Goal: Task Accomplishment & Management: Manage account settings

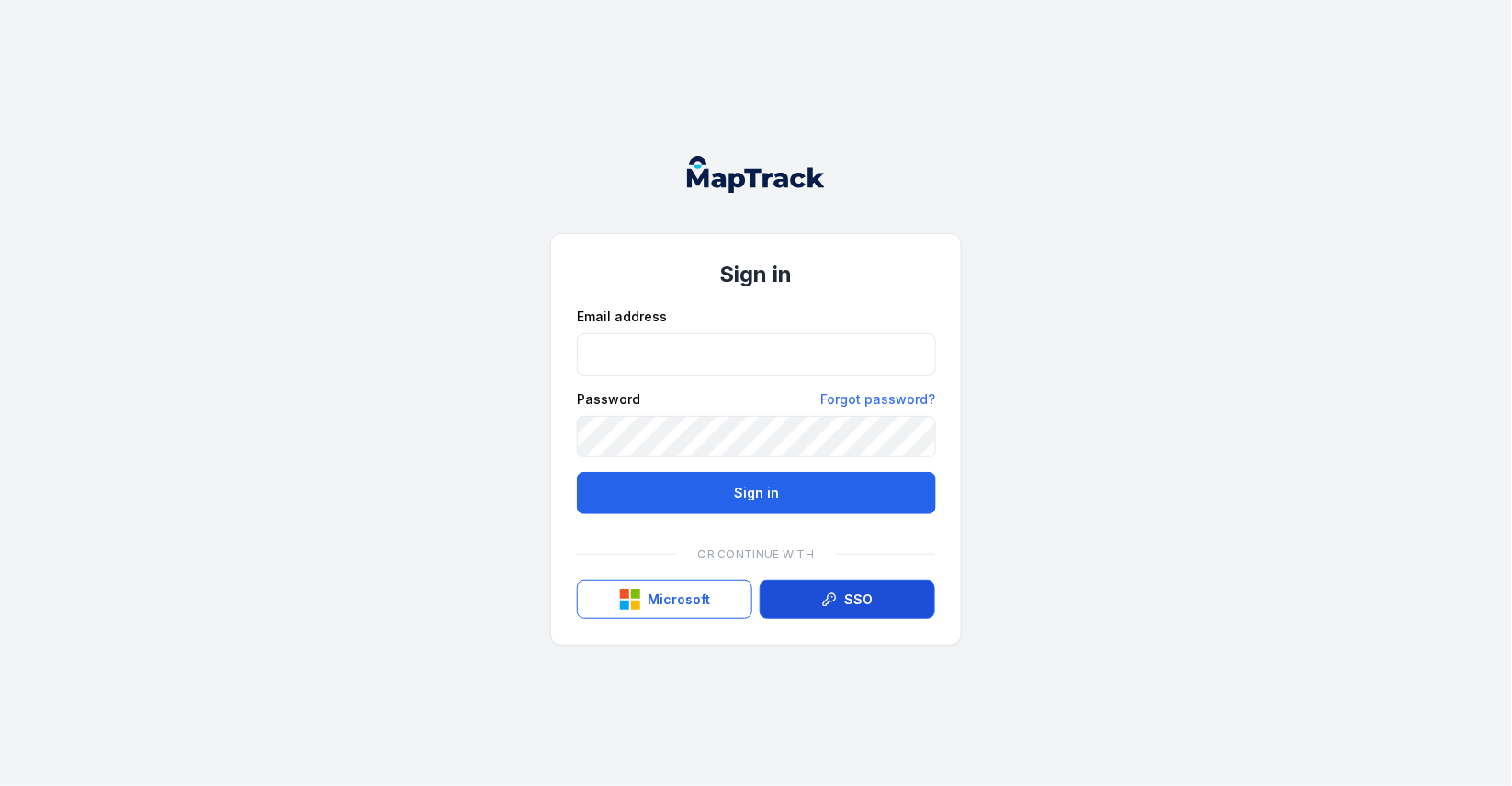
click at [837, 592] on icon at bounding box center [830, 599] width 15 height 15
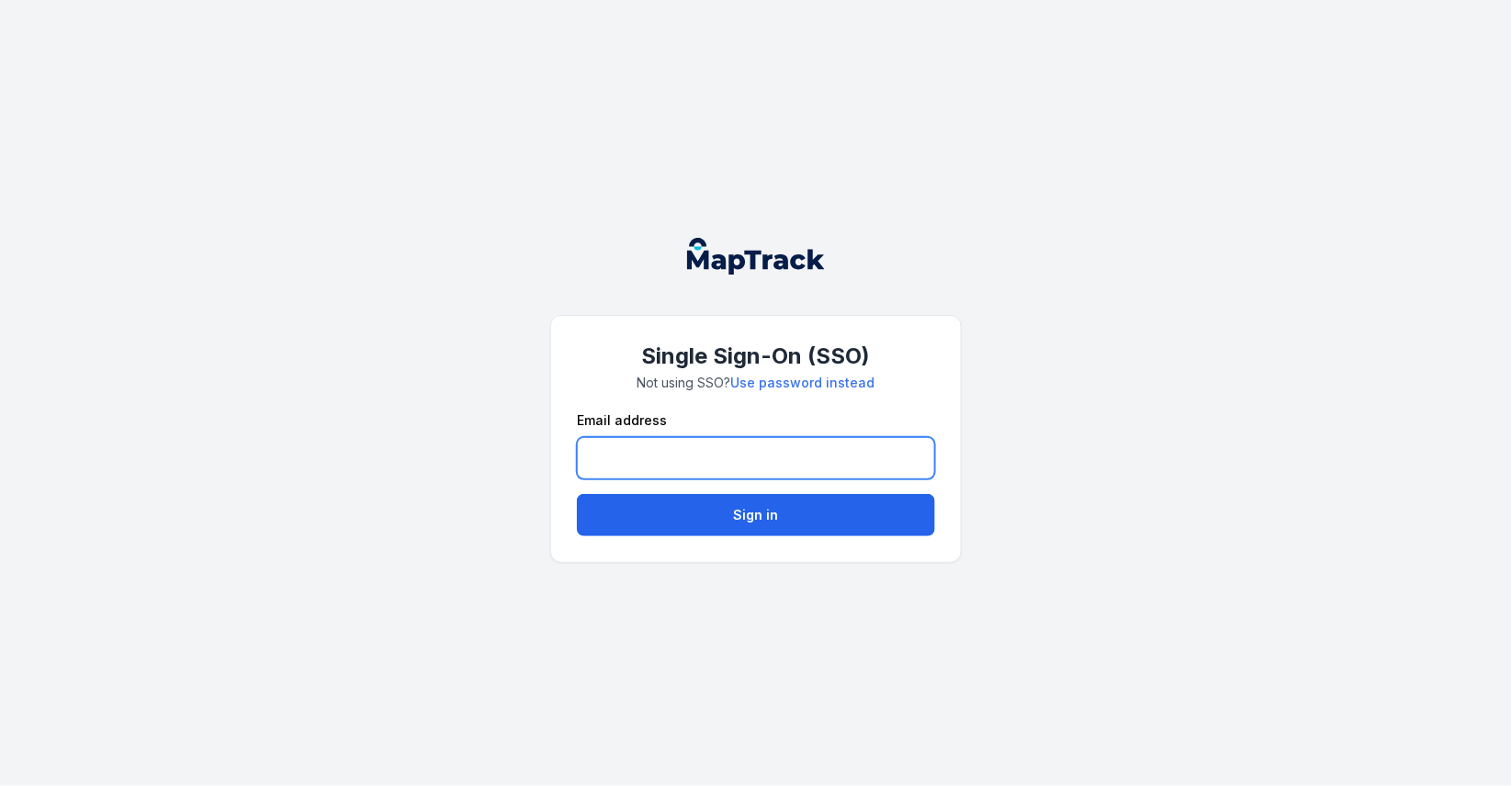
click at [708, 443] on input "email" at bounding box center [756, 458] width 359 height 42
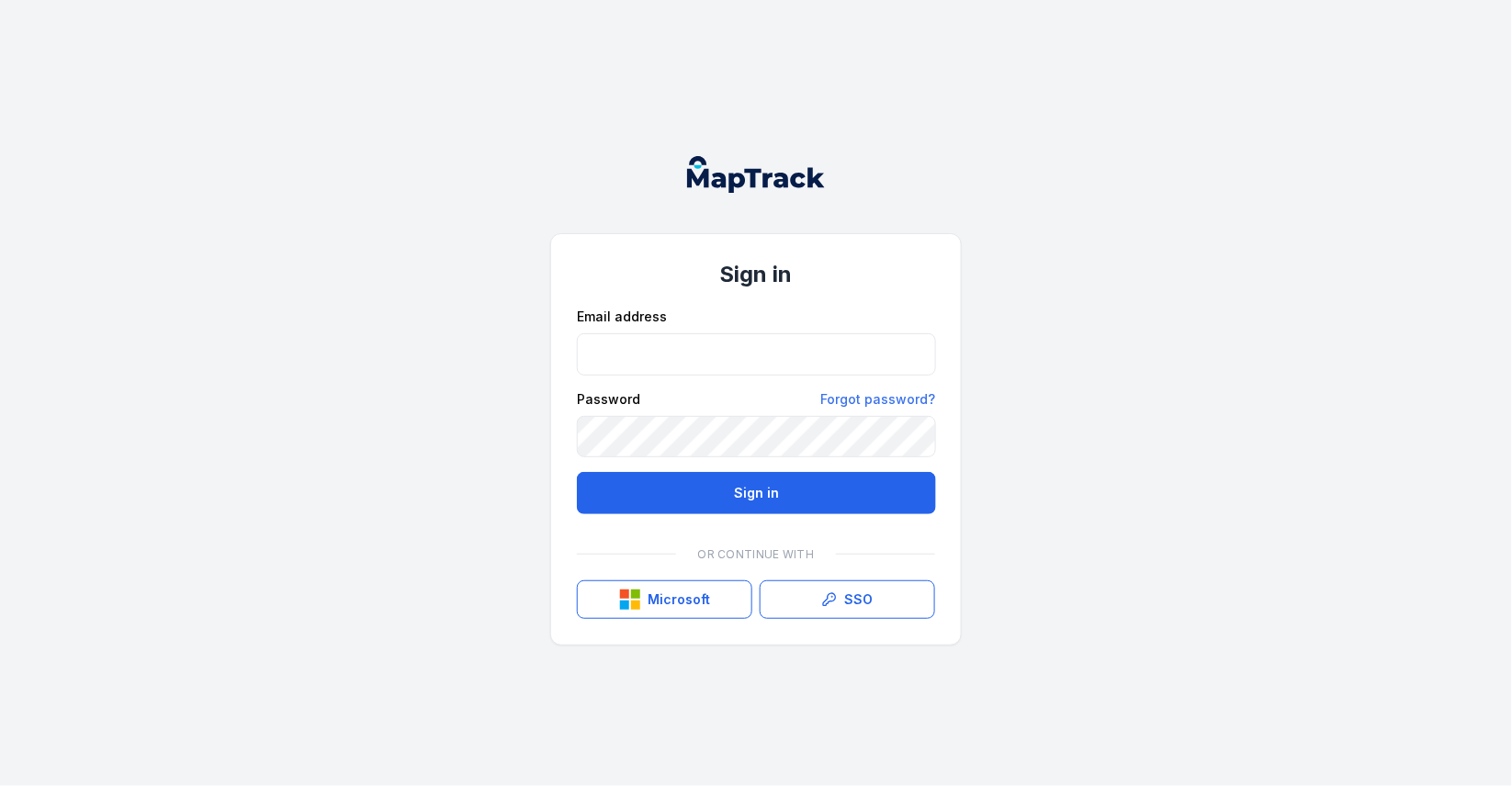
click at [979, 503] on div "Sign in Email address Password Forgot password? Sign in Or continue with Micros…" at bounding box center [756, 393] width 1512 height 786
click at [684, 607] on button "Microsoft" at bounding box center [664, 599] width 176 height 39
click at [998, 448] on div "Sign in Email address Password Forgot password? Sign in Or continue with Micros…" at bounding box center [756, 393] width 1512 height 786
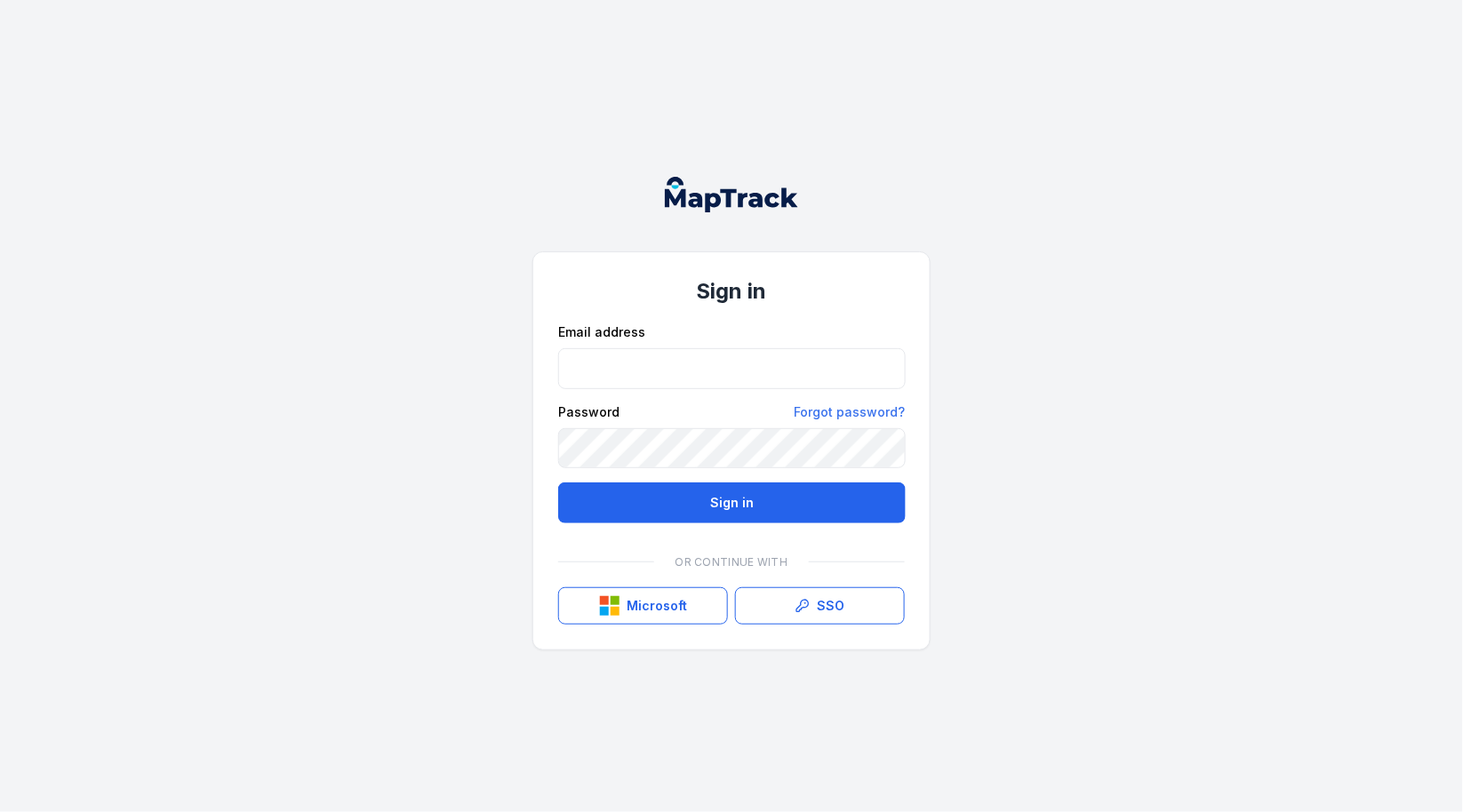
click at [1006, 363] on div "Sign in Email address Password Forgot password? Sign in Or continue with Micros…" at bounding box center [732, 406] width 1463 height 812
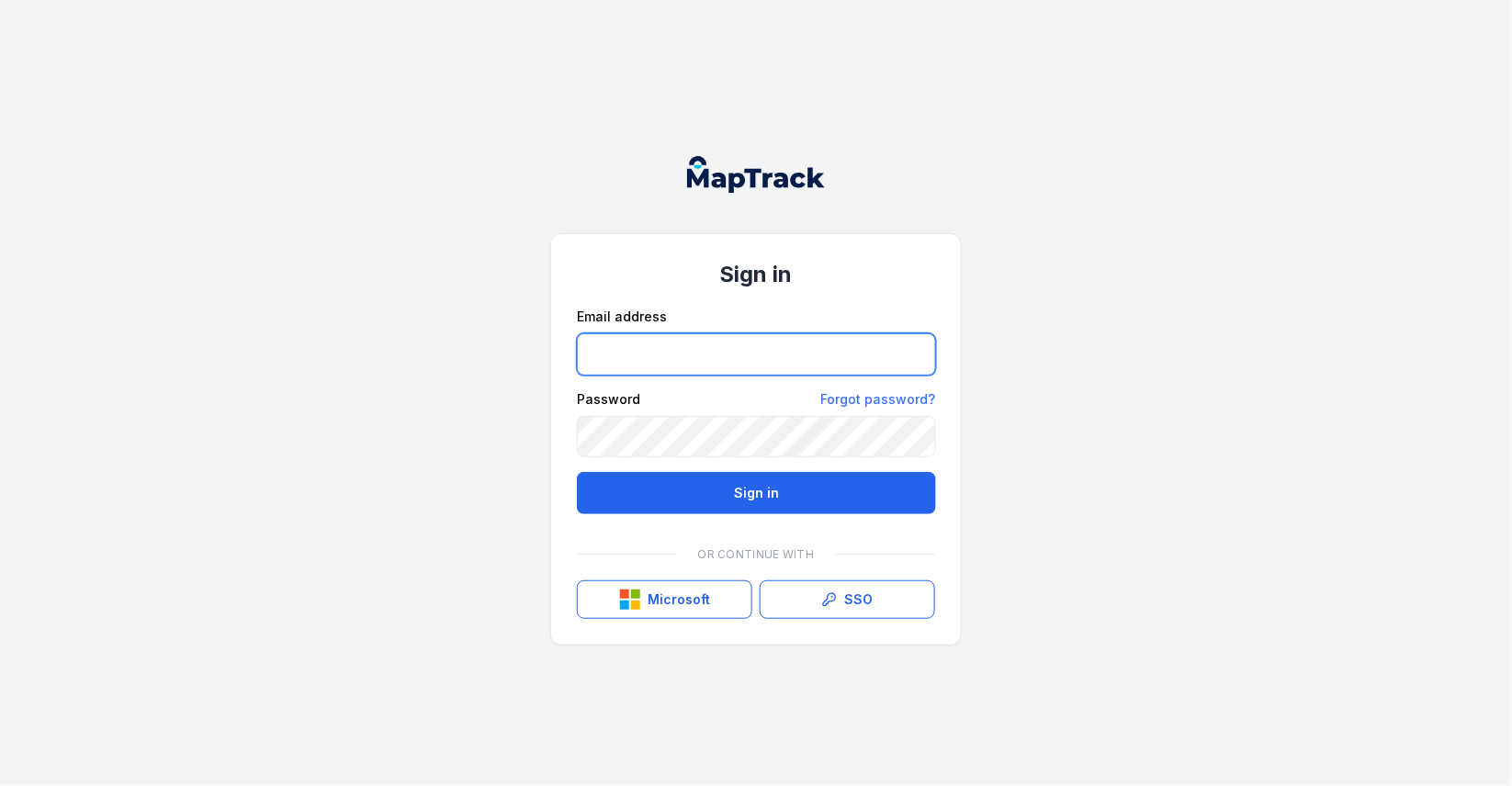
click at [747, 361] on input "email" at bounding box center [756, 355] width 360 height 42
type input "**********"
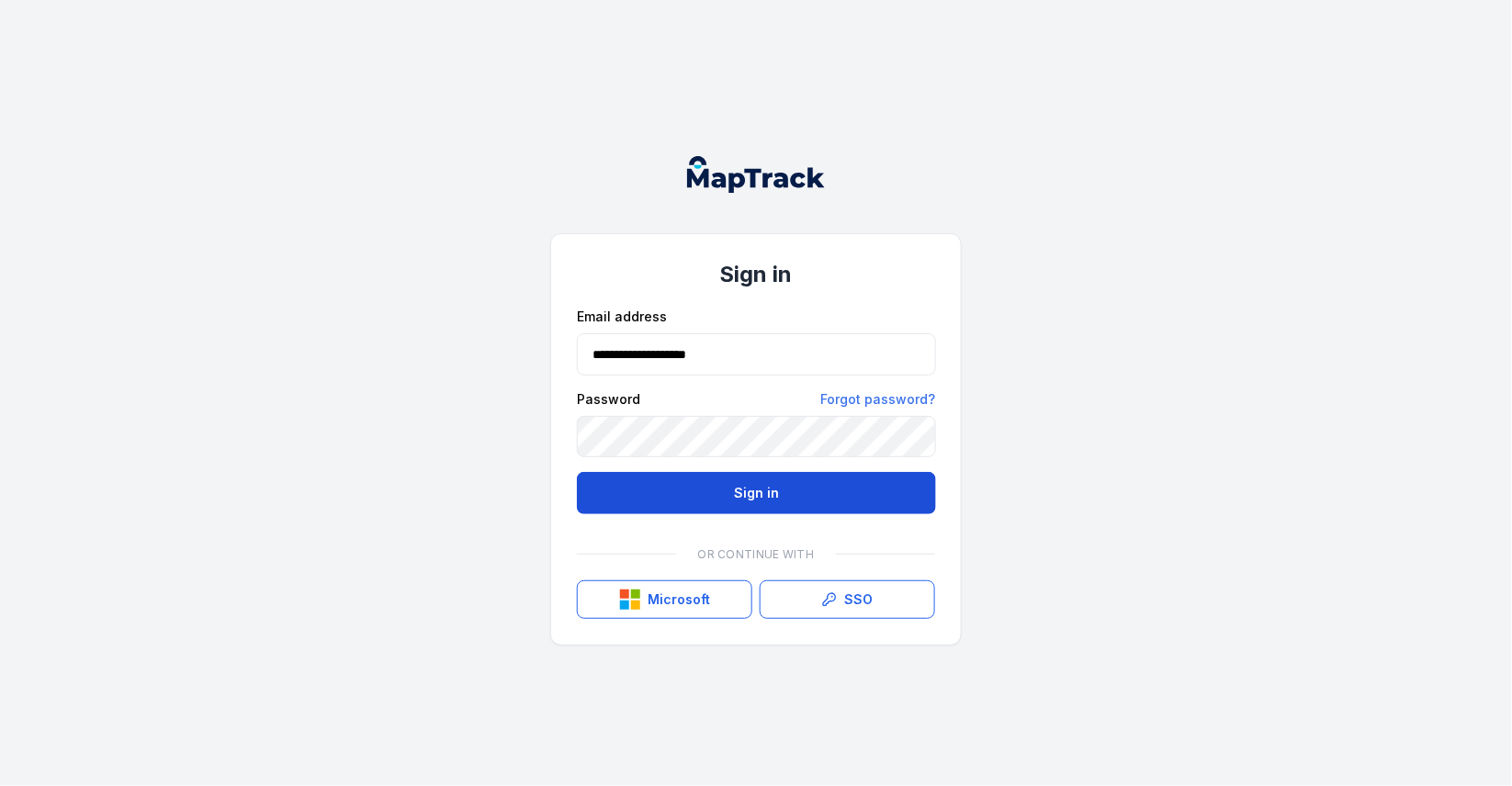
click at [770, 489] on button "Sign in" at bounding box center [756, 493] width 360 height 42
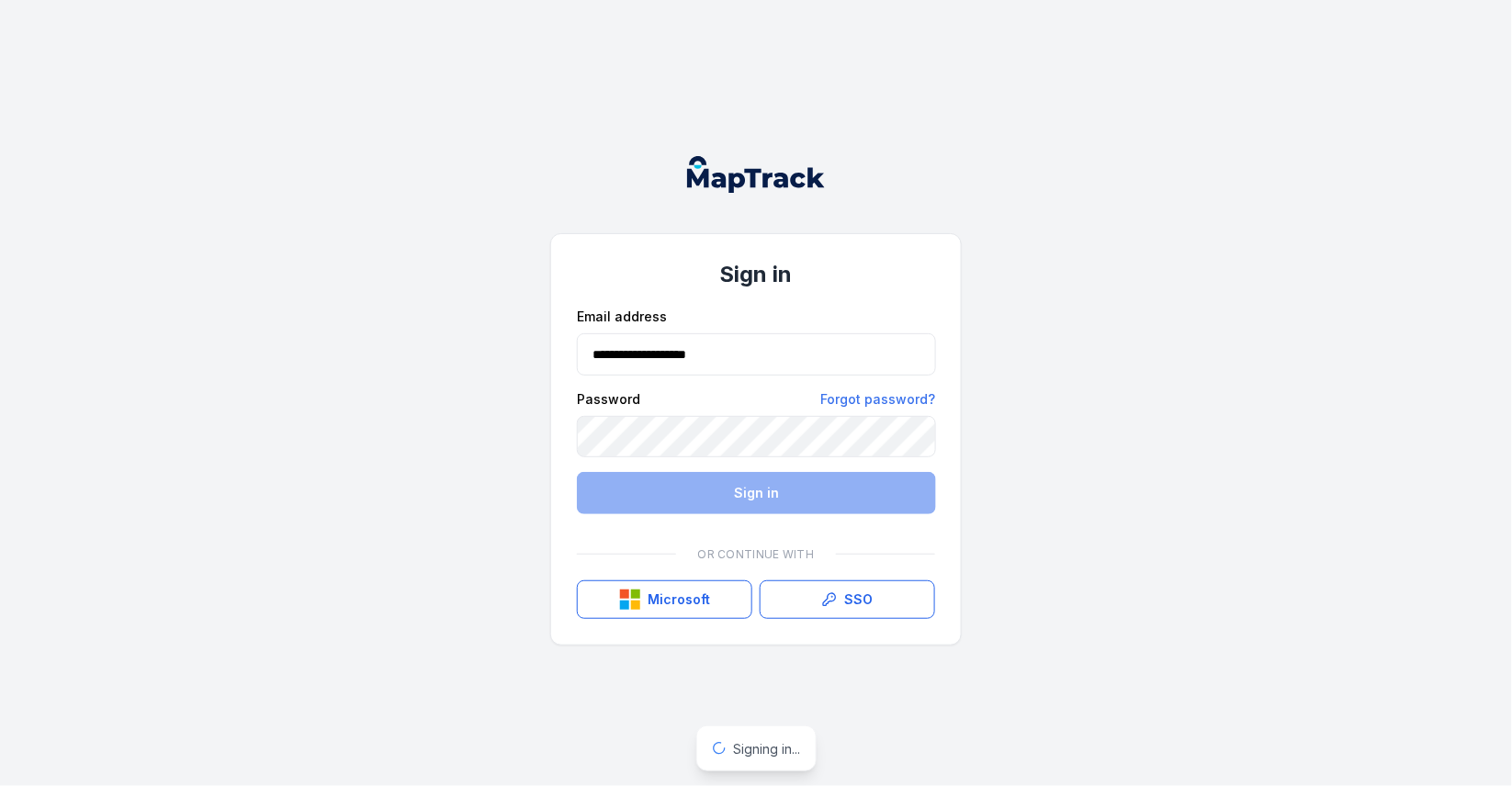
click at [1035, 382] on div "**********" at bounding box center [756, 393] width 1512 height 786
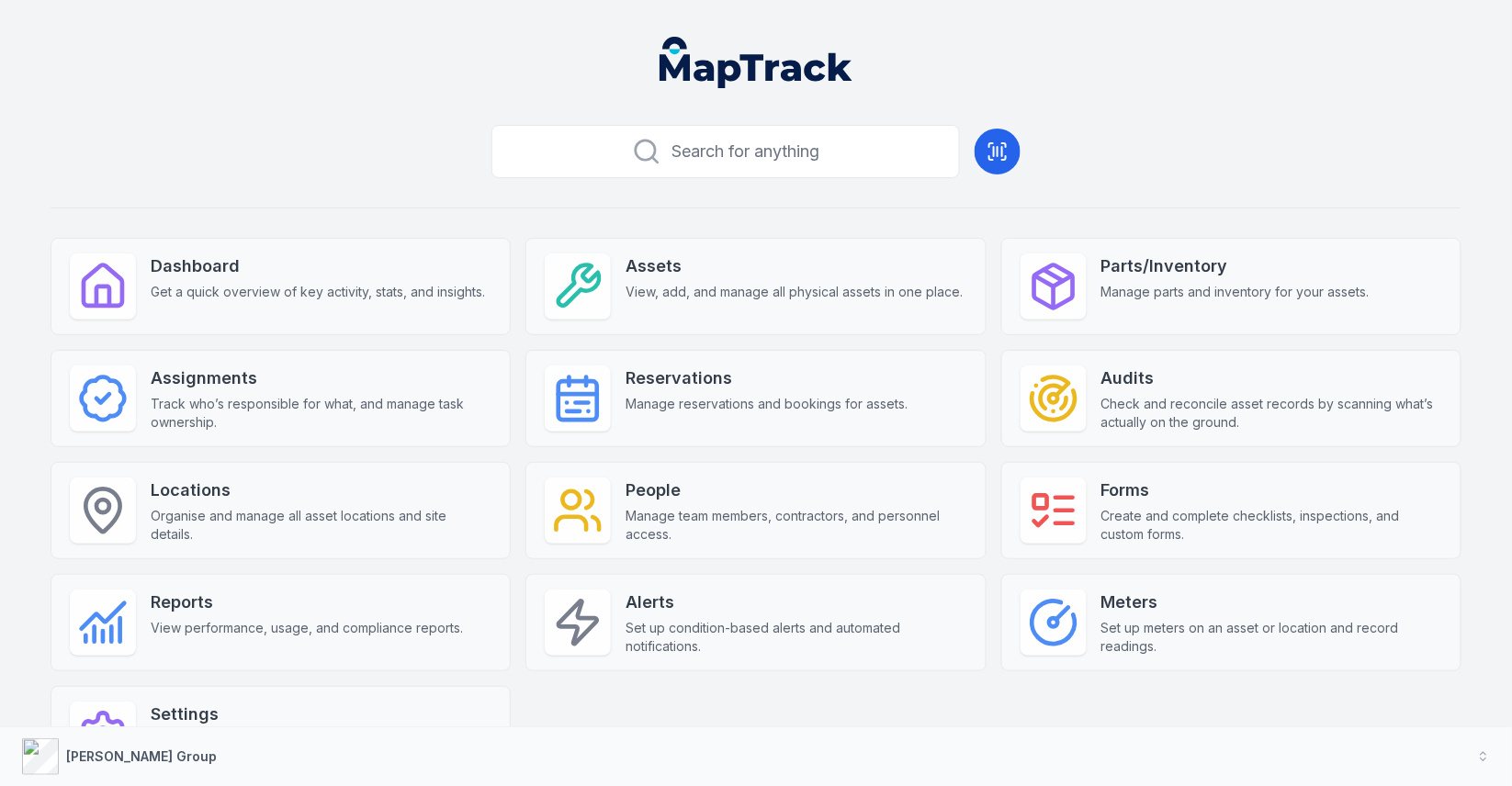
click at [994, 255] on div "Dashboard Get a quick overview of key activity, stats, and insights. Assets Vie…" at bounding box center [756, 510] width 1411 height 545
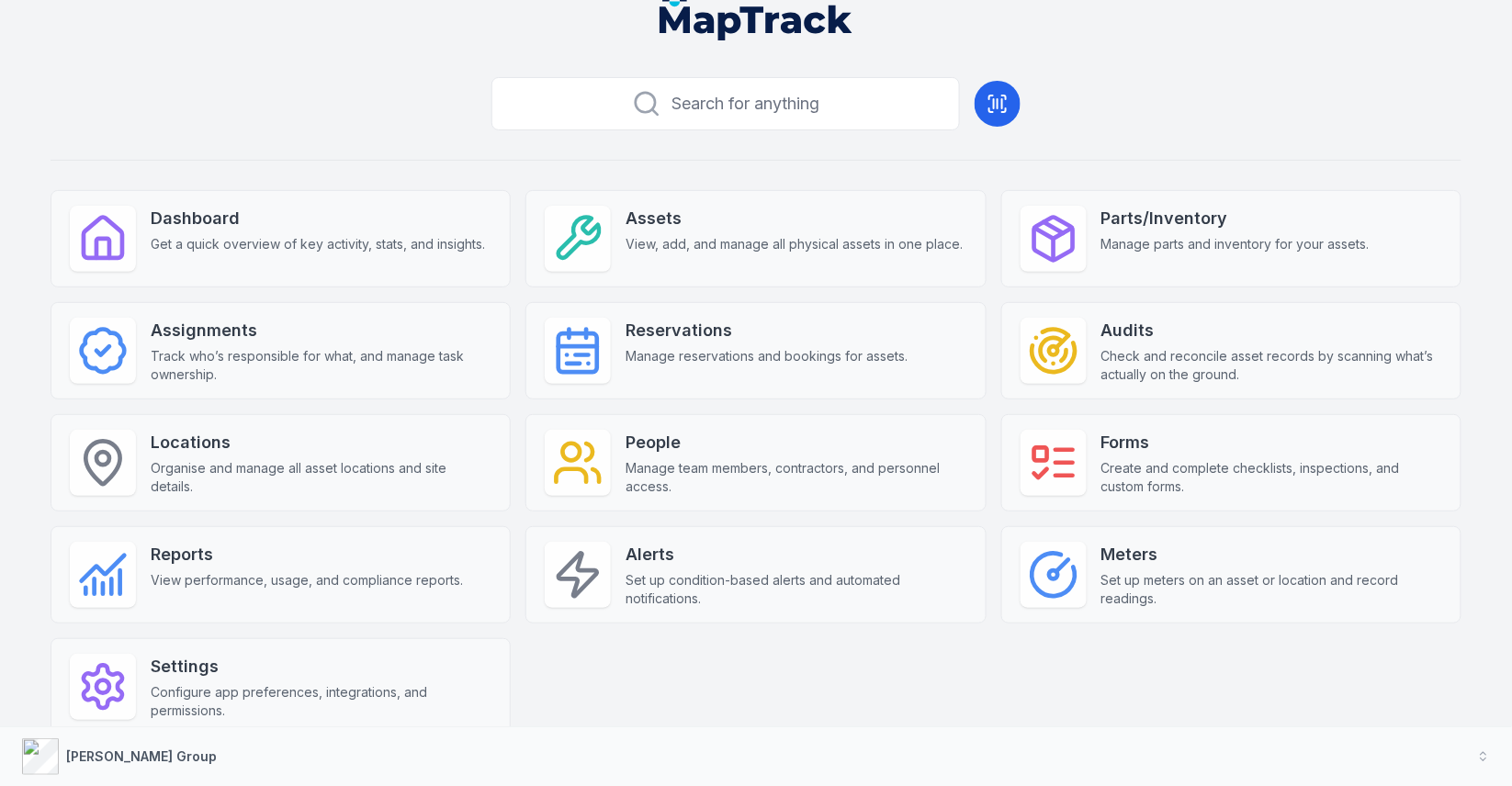
scroll to position [59, 0]
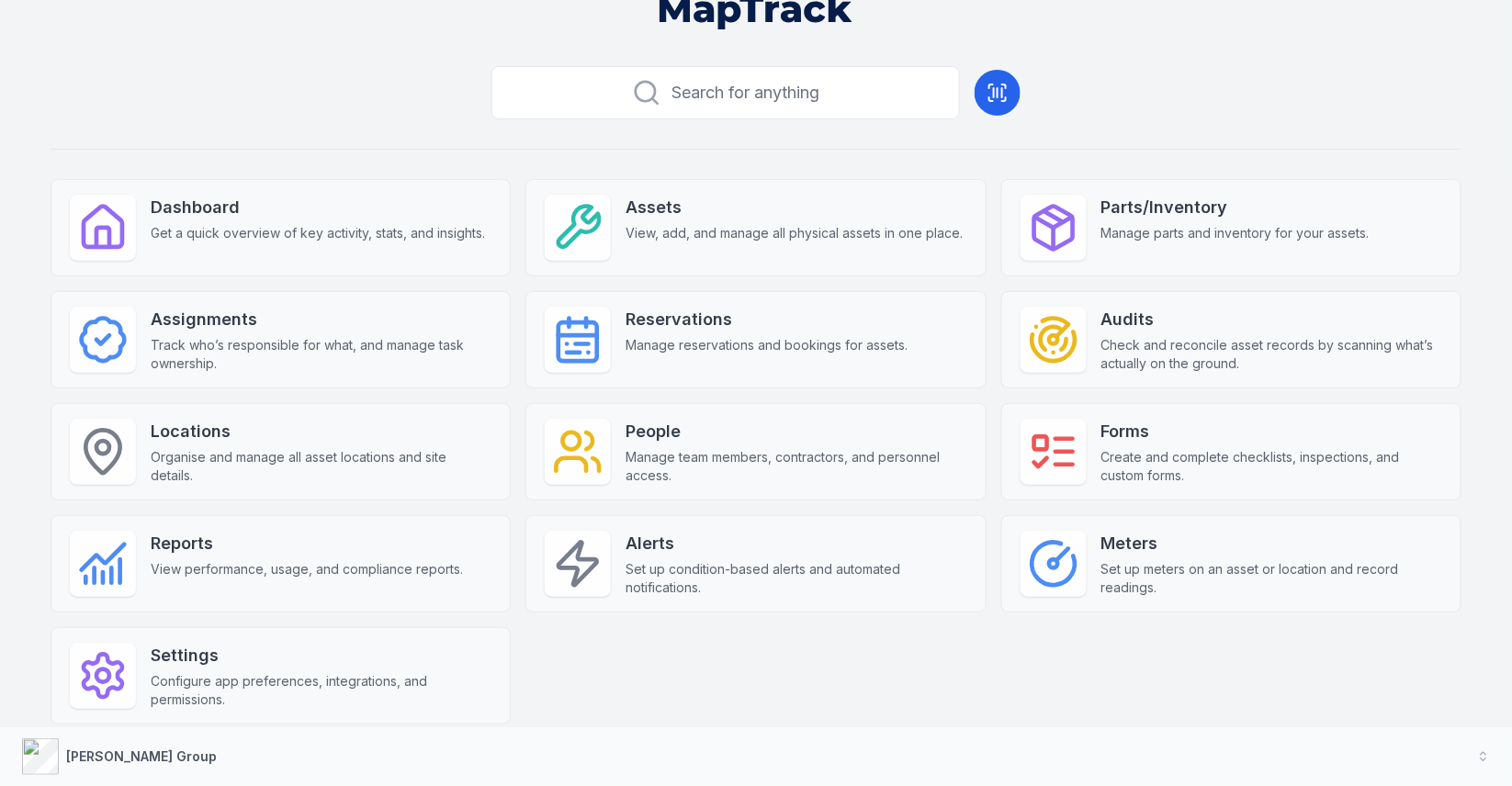
click at [996, 290] on div "Dashboard Get a quick overview of key activity, stats, and insights. Assets Vie…" at bounding box center [756, 451] width 1411 height 545
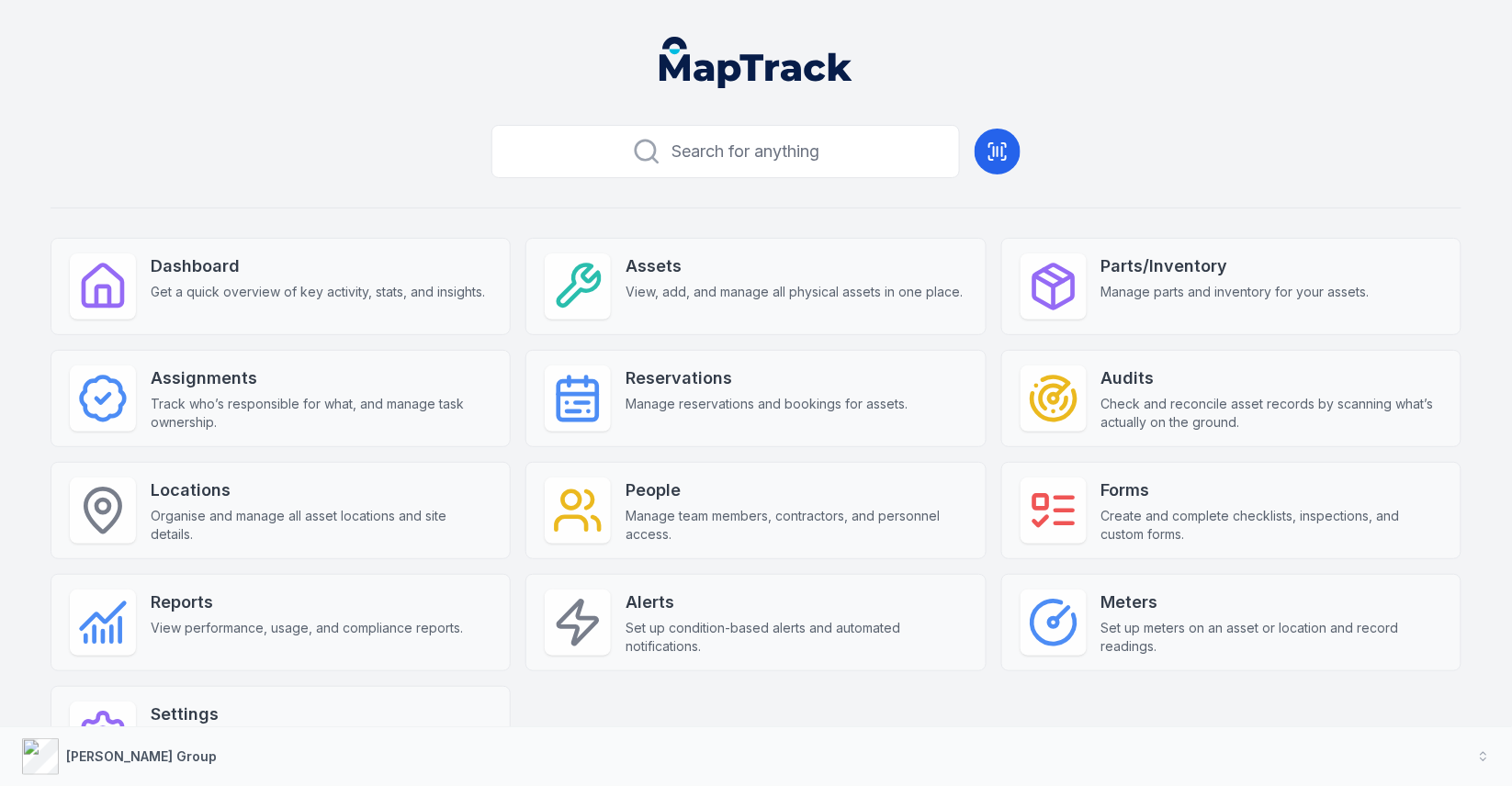
scroll to position [72, 0]
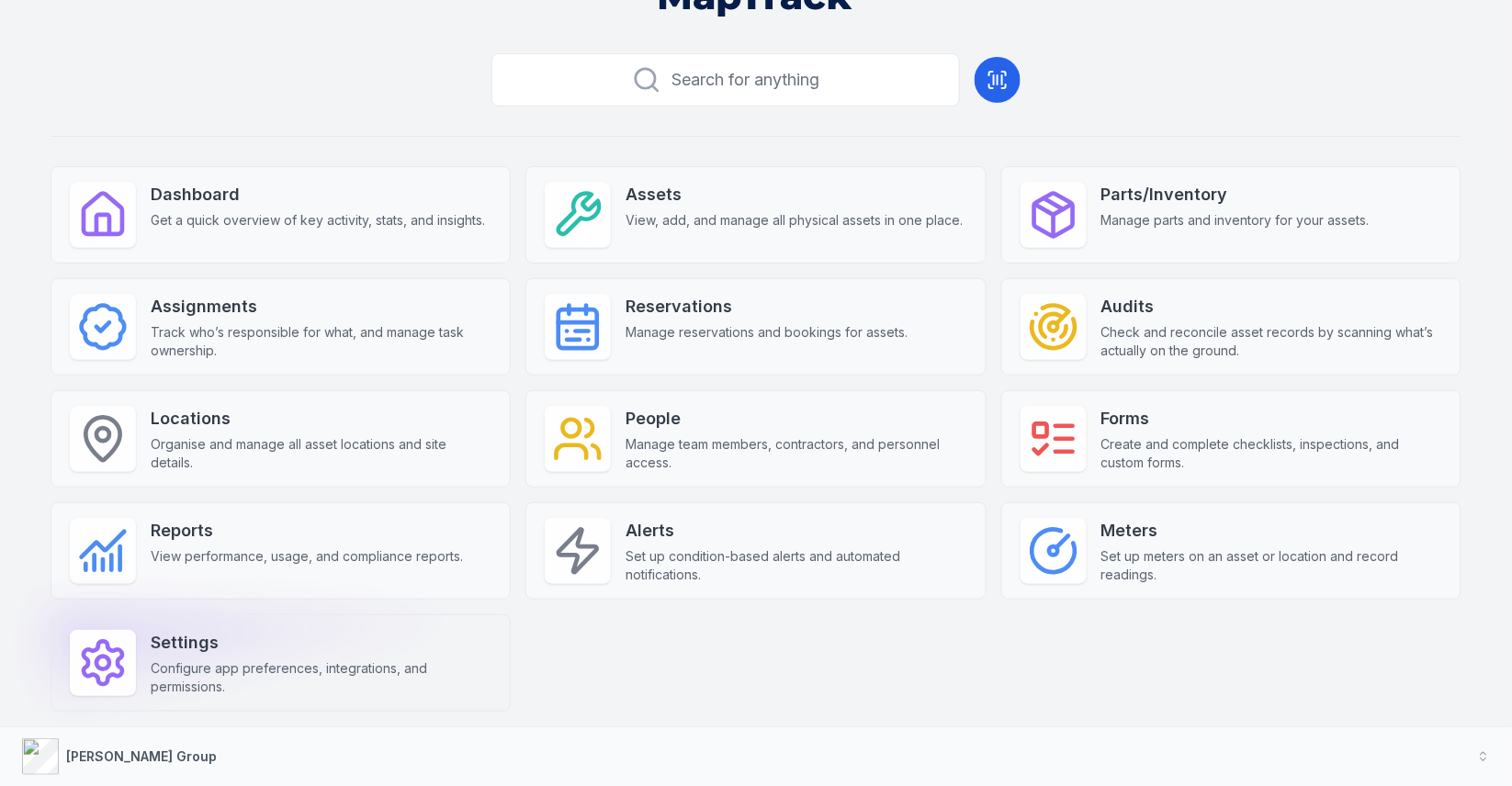
click at [349, 691] on div "Settings Configure app preferences, integrations, and permissions." at bounding box center [281, 663] width 460 height 97
click at [737, 653] on div "Dashboard Get a quick overview of key activity, stats, and insights. Assets Vie…" at bounding box center [756, 439] width 1411 height 545
